Goal: Contribute content

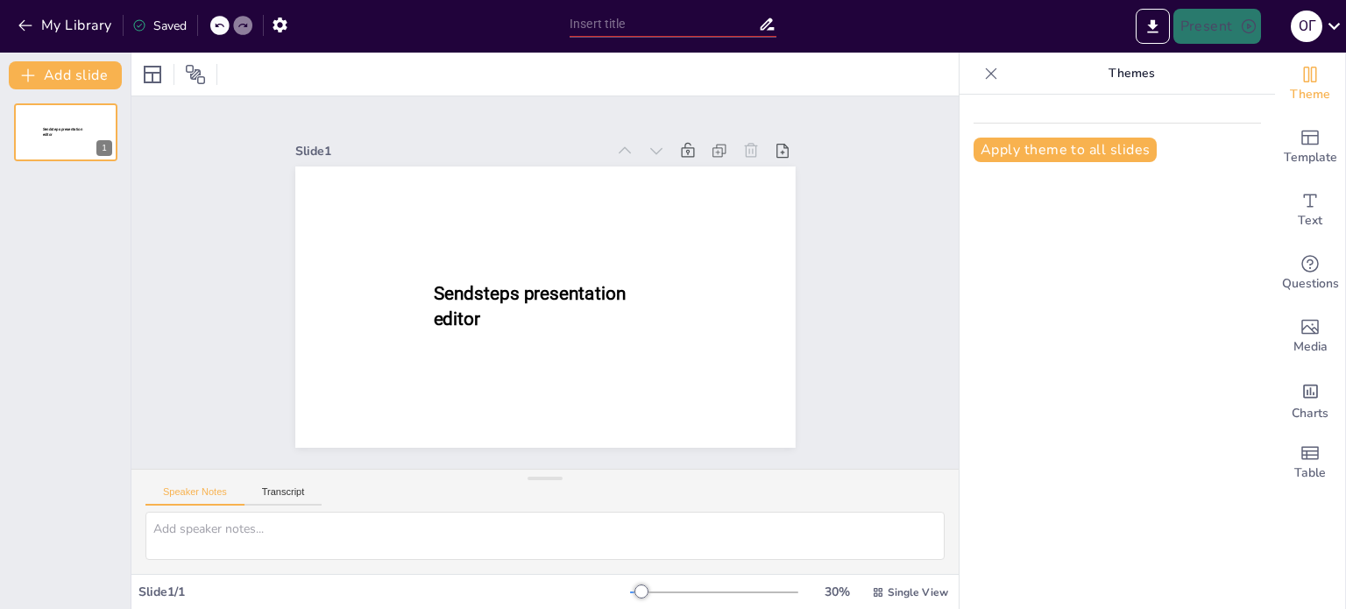
type input "Народні іграшки"
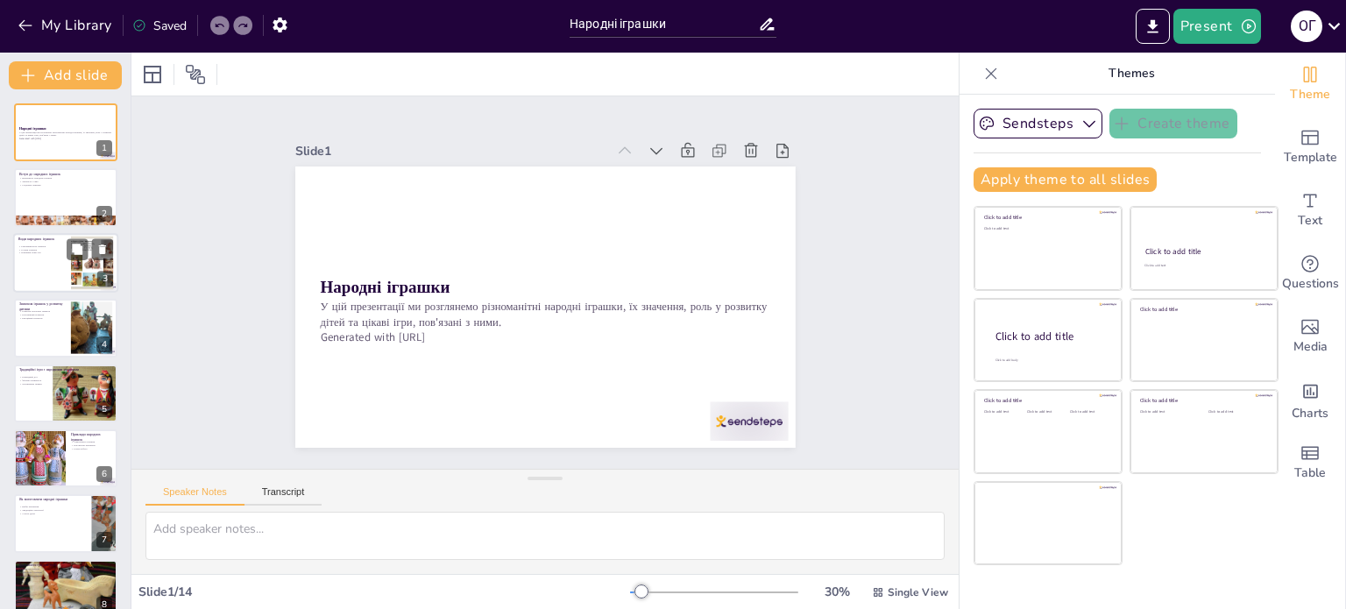
click at [48, 279] on div at bounding box center [65, 263] width 105 height 60
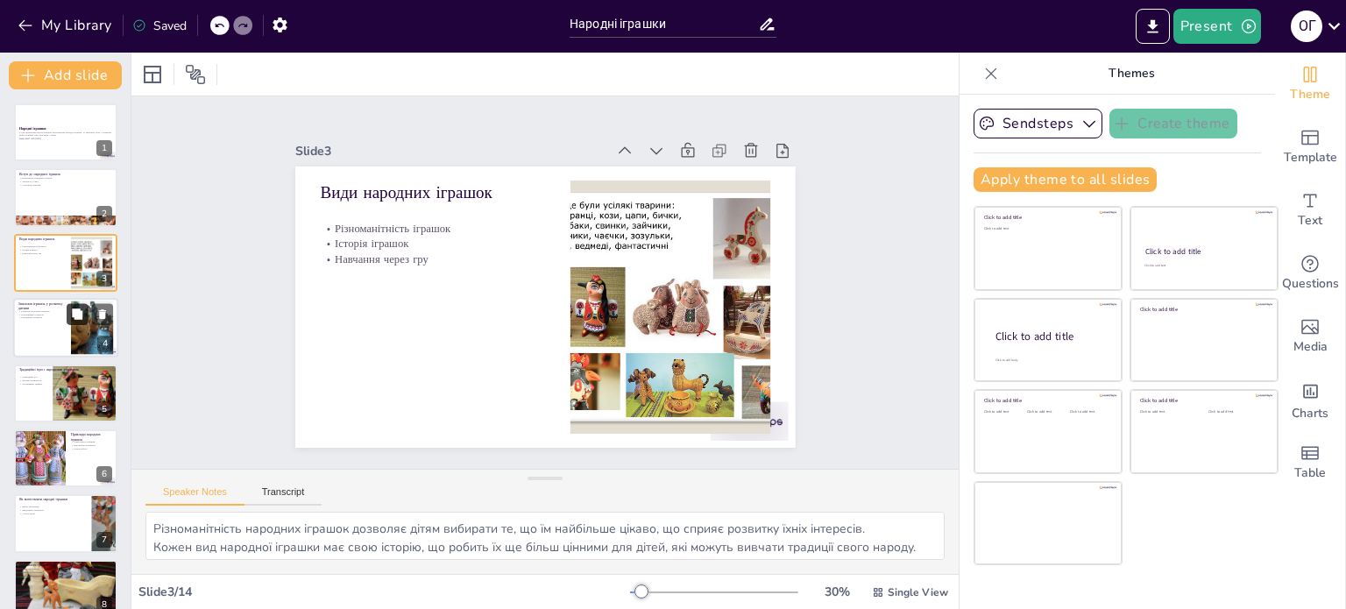
click at [70, 324] on button at bounding box center [77, 314] width 21 height 21
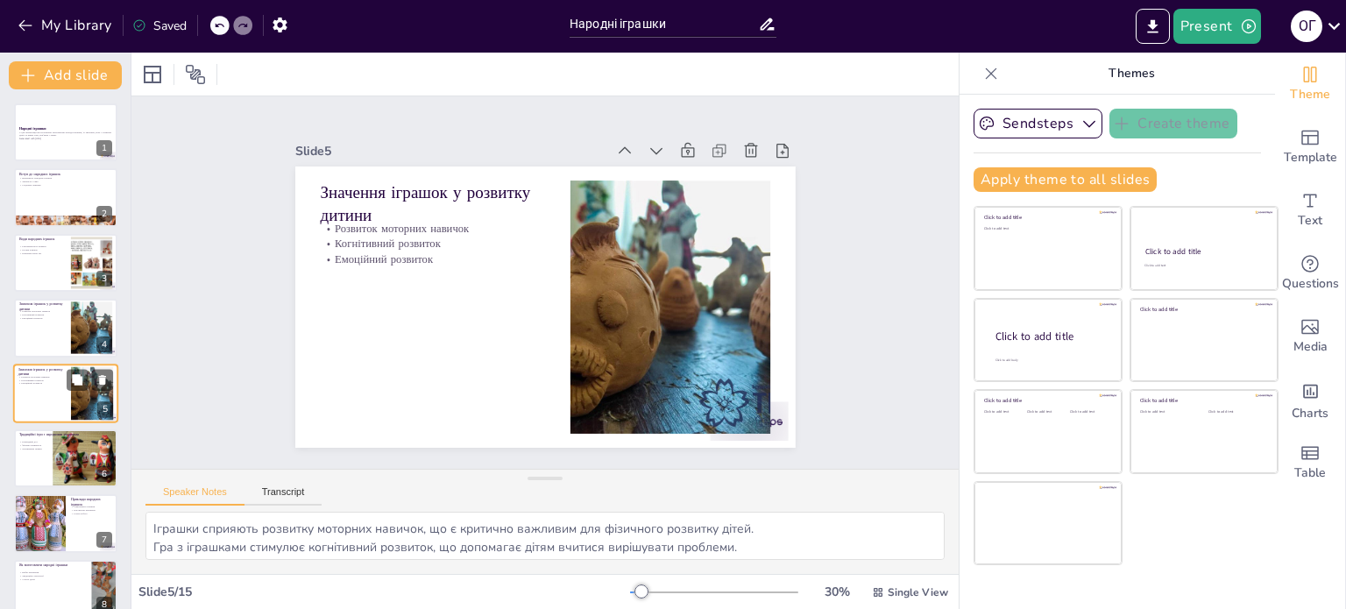
scroll to position [44, 0]
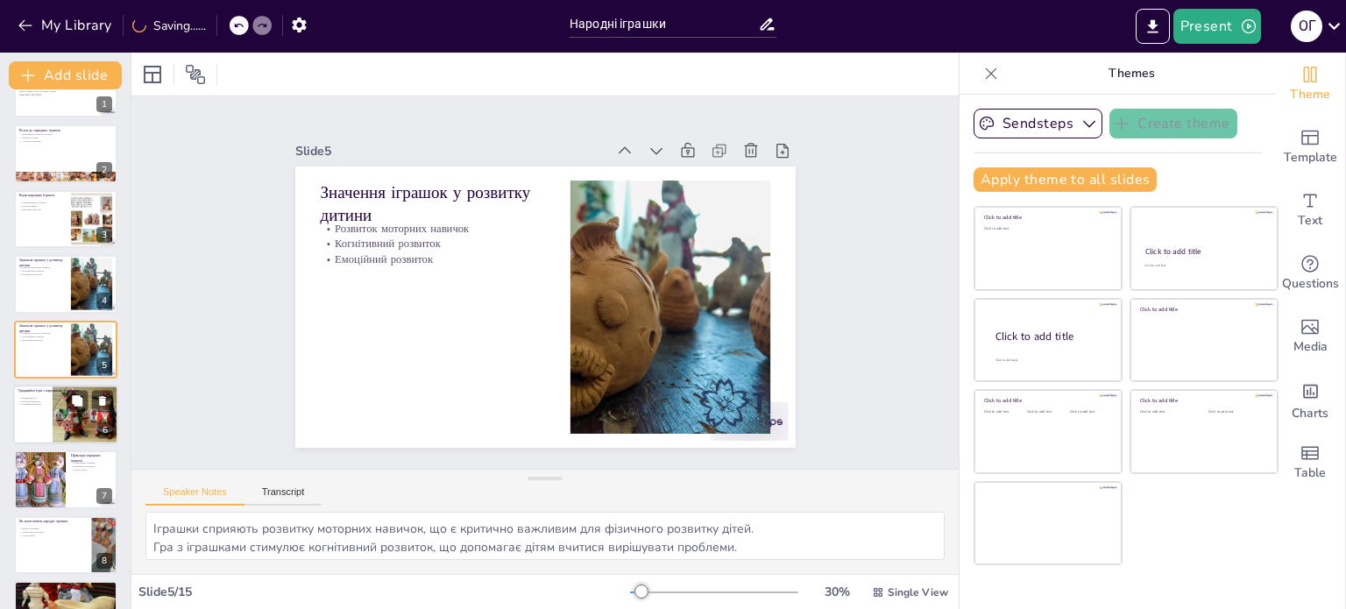
click at [98, 387] on div at bounding box center [87, 415] width 79 height 60
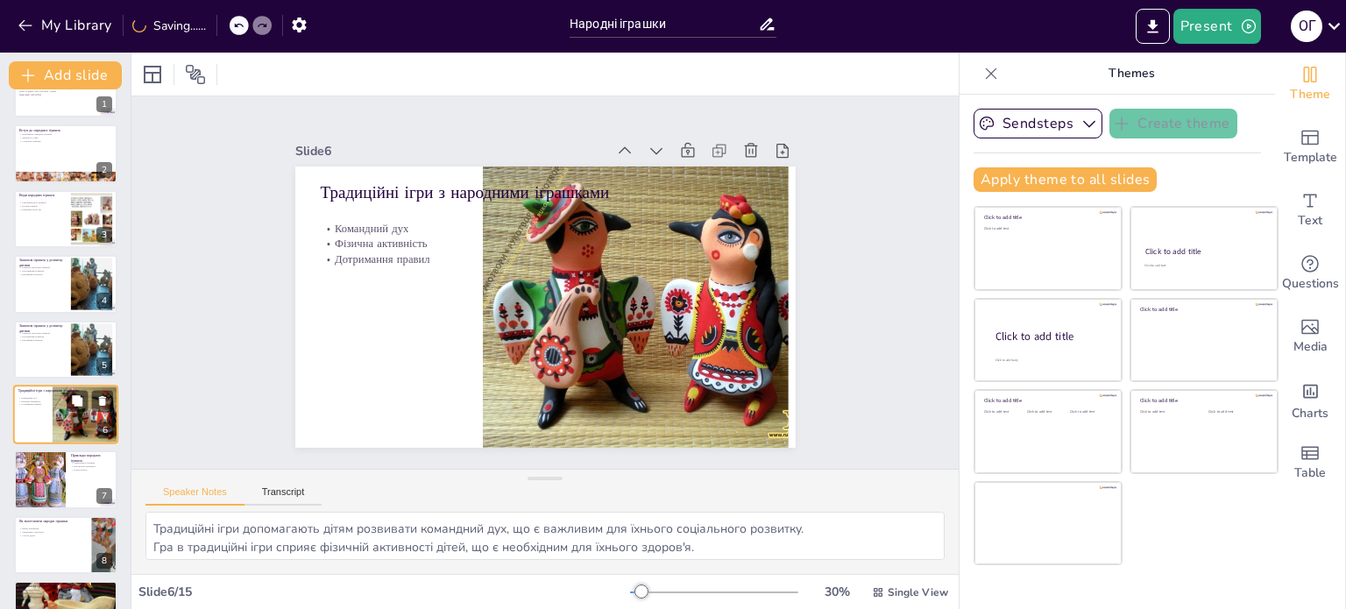
scroll to position [109, 0]
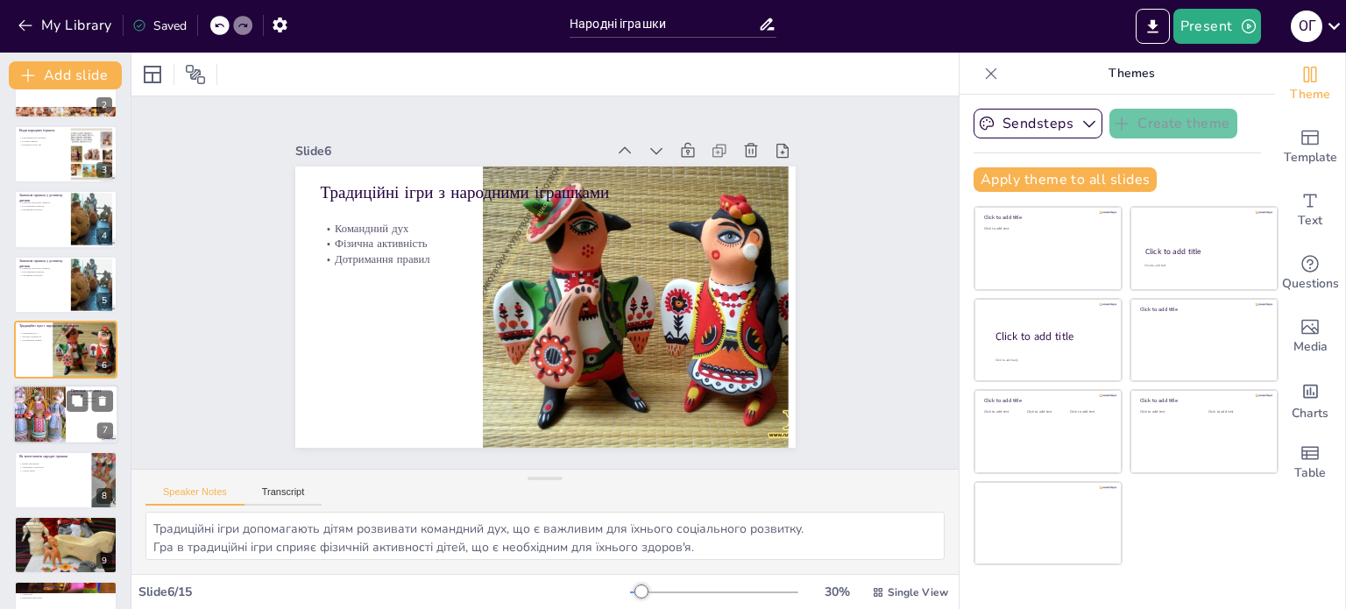
click at [82, 433] on div at bounding box center [65, 416] width 105 height 60
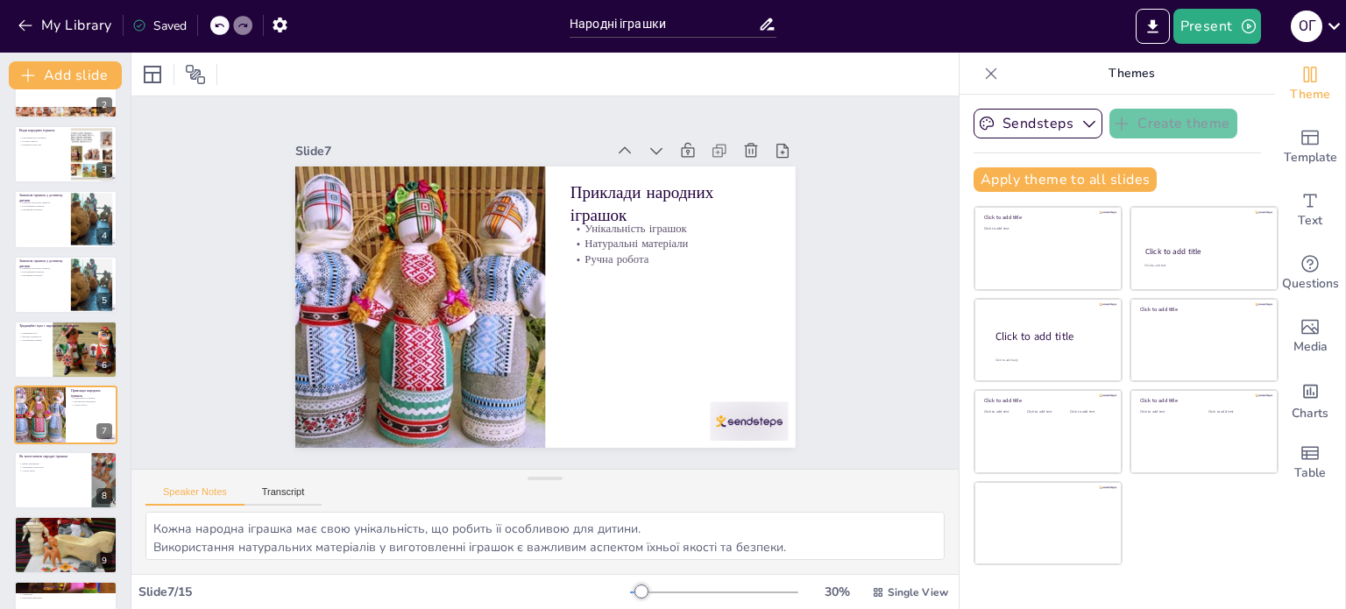
scroll to position [174, 0]
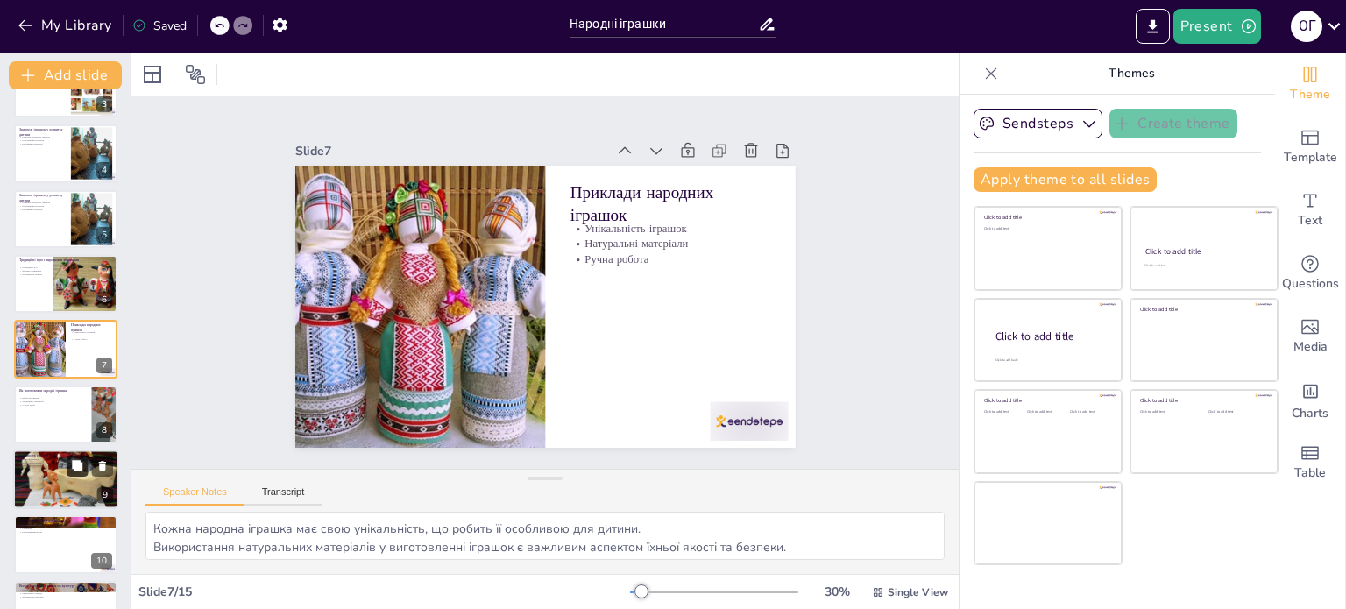
click at [81, 465] on icon at bounding box center [77, 465] width 11 height 11
type textarea "Гра допомагає дітям розвивати навички, які знадобляться їм у дорослому житті, т…"
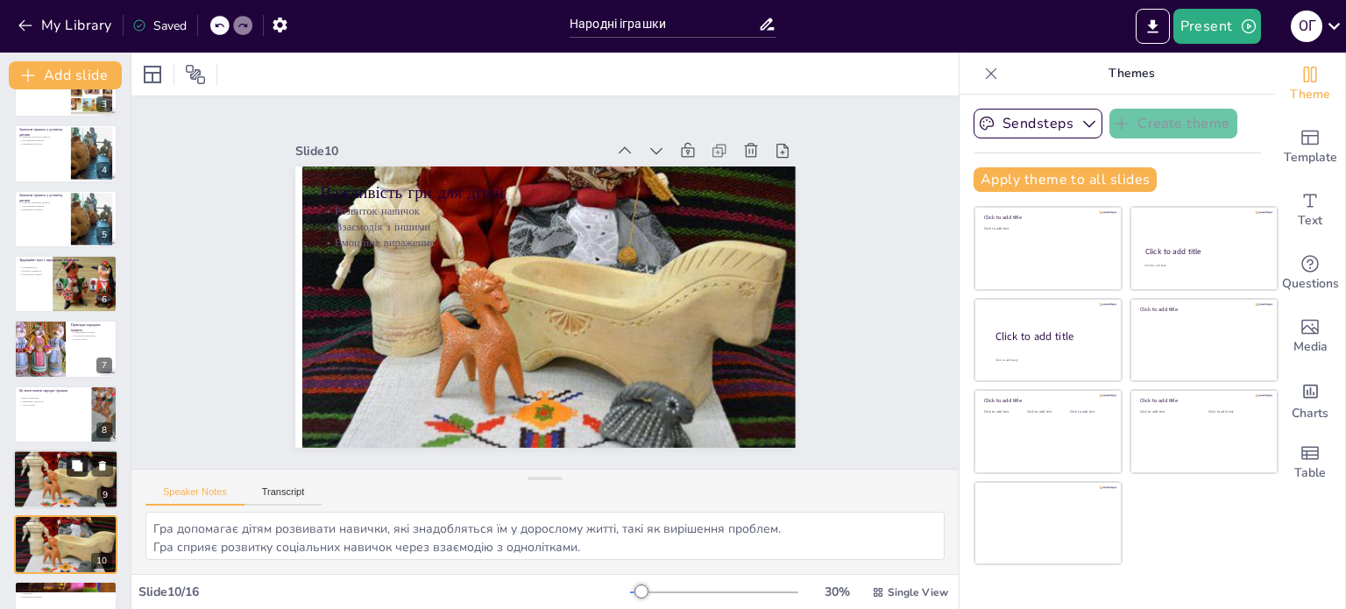
scroll to position [370, 0]
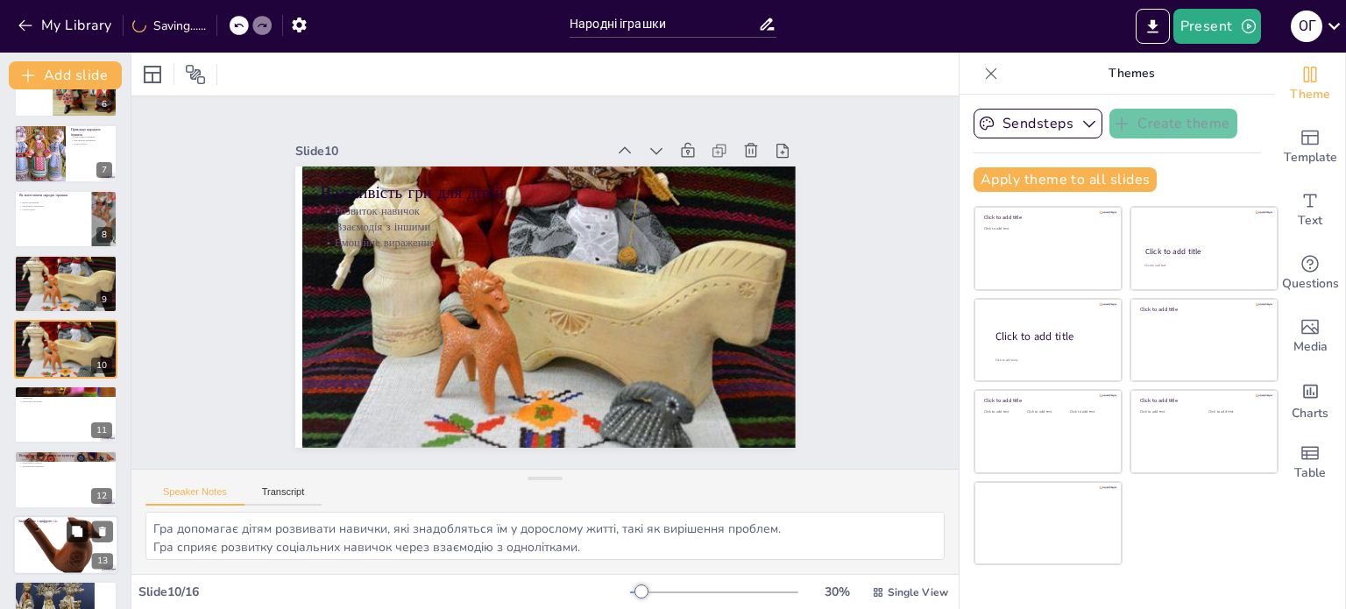
click at [74, 529] on icon at bounding box center [77, 531] width 11 height 11
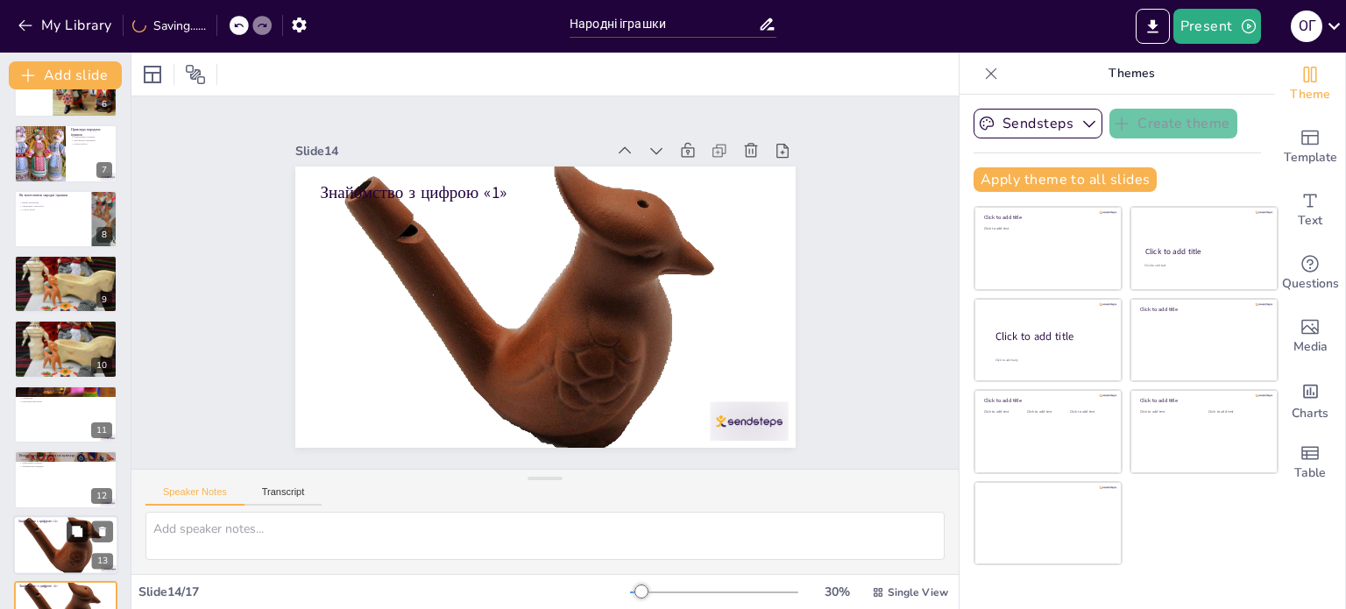
scroll to position [609, 0]
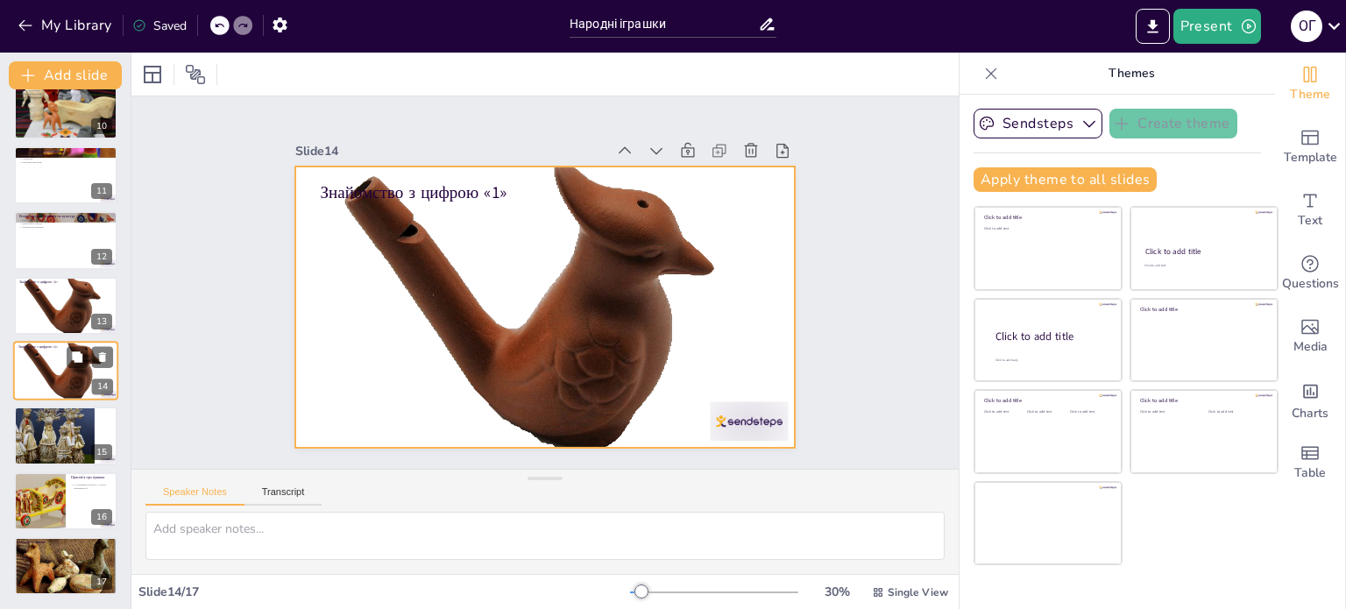
click at [36, 371] on div at bounding box center [65, 371] width 105 height 110
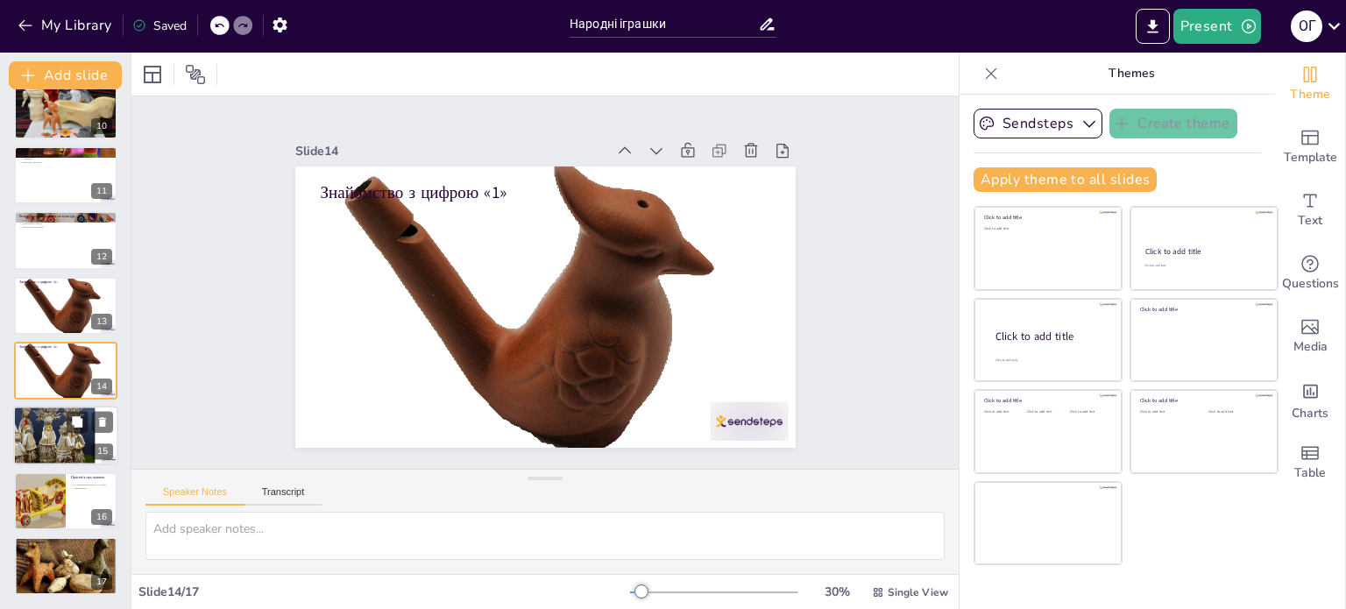
click at [53, 430] on div at bounding box center [38, 437] width 114 height 61
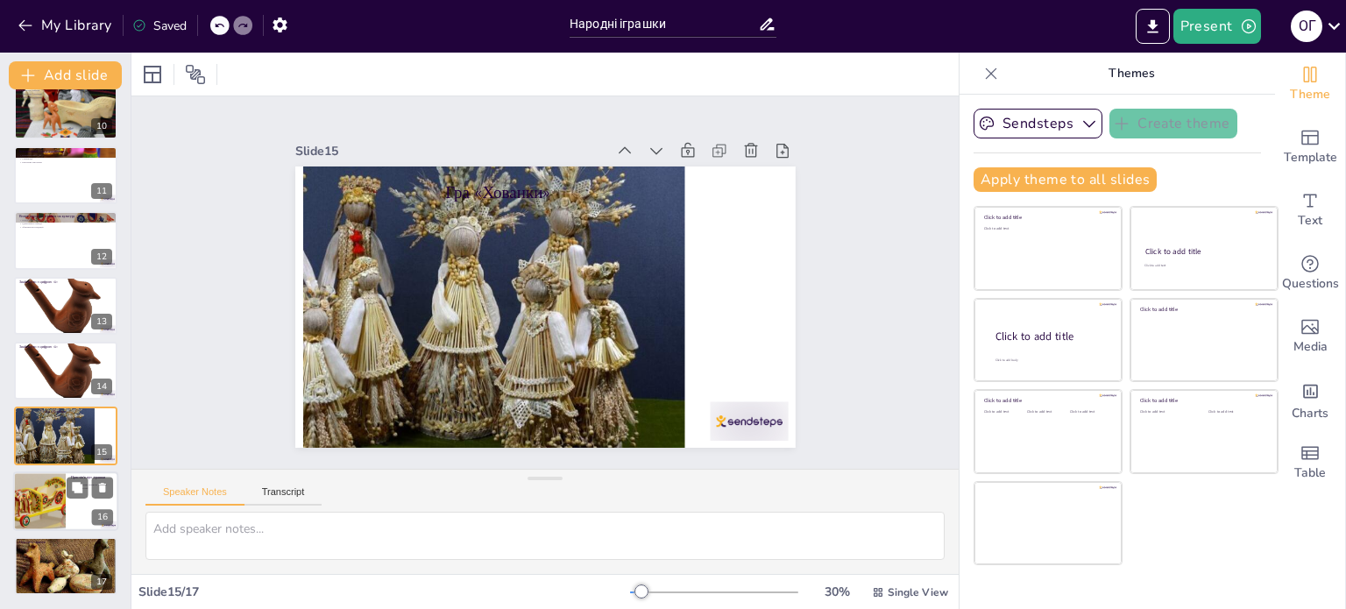
click at [63, 500] on div at bounding box center [39, 502] width 89 height 60
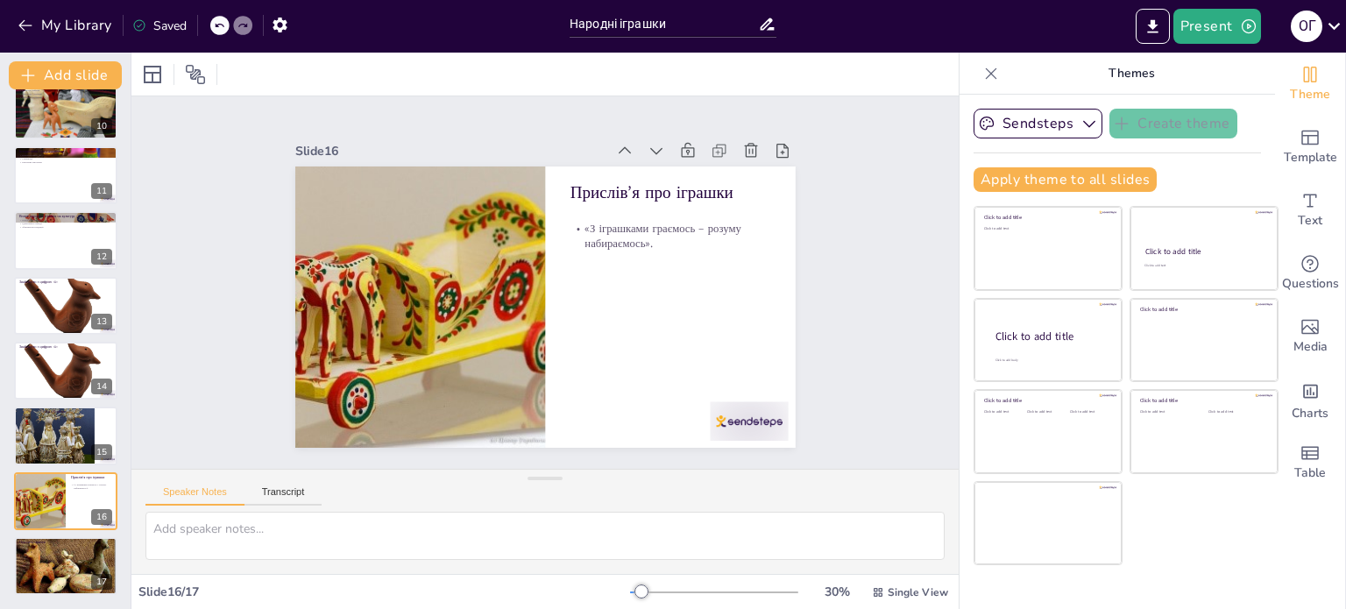
click at [106, 596] on div "Народні іграшки У цій презентації ми розглянемо різноманітні народні іграшки, ї…" at bounding box center [65, 349] width 131 height 520
click at [94, 565] on div at bounding box center [65, 566] width 105 height 72
